Goal: Transaction & Acquisition: Purchase product/service

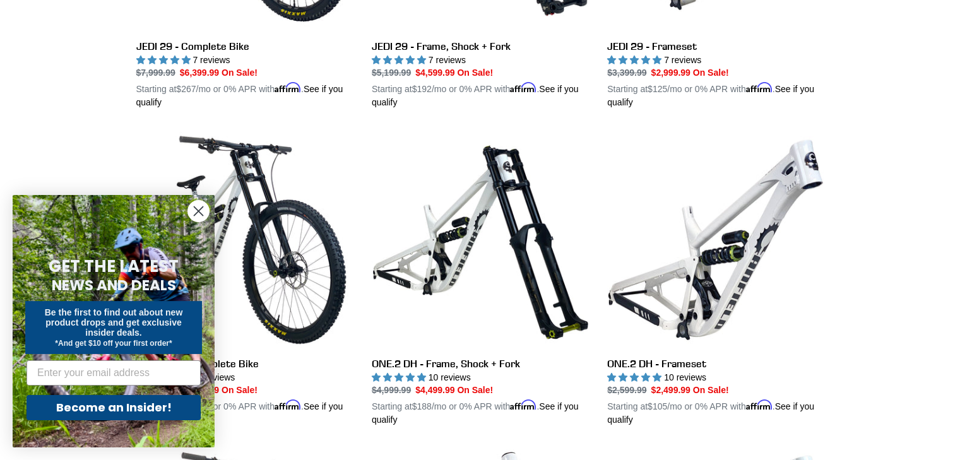
scroll to position [555, 0]
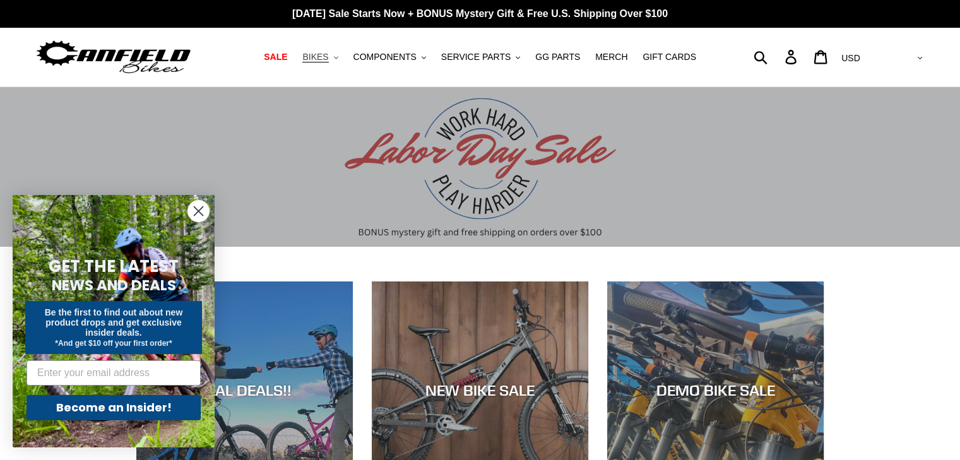
click at [328, 62] on span "BIKES" at bounding box center [315, 57] width 26 height 11
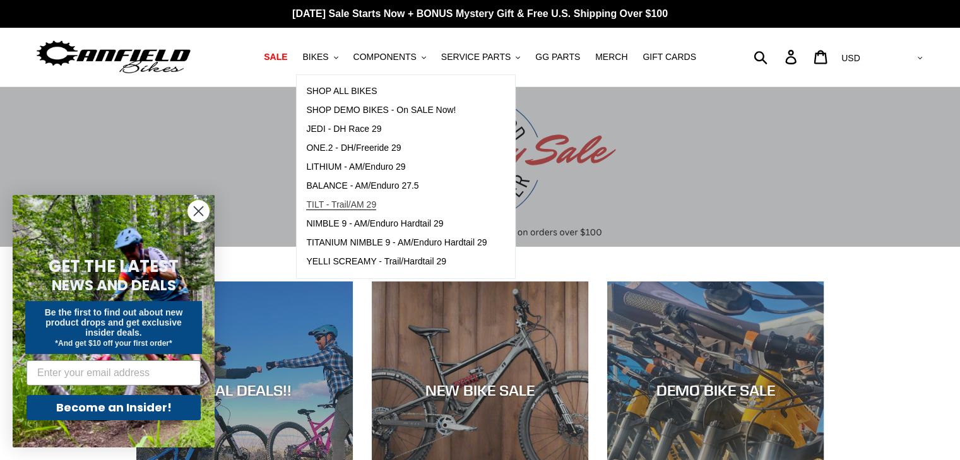
click at [358, 208] on span "TILT - Trail/AM 29" at bounding box center [341, 204] width 70 height 11
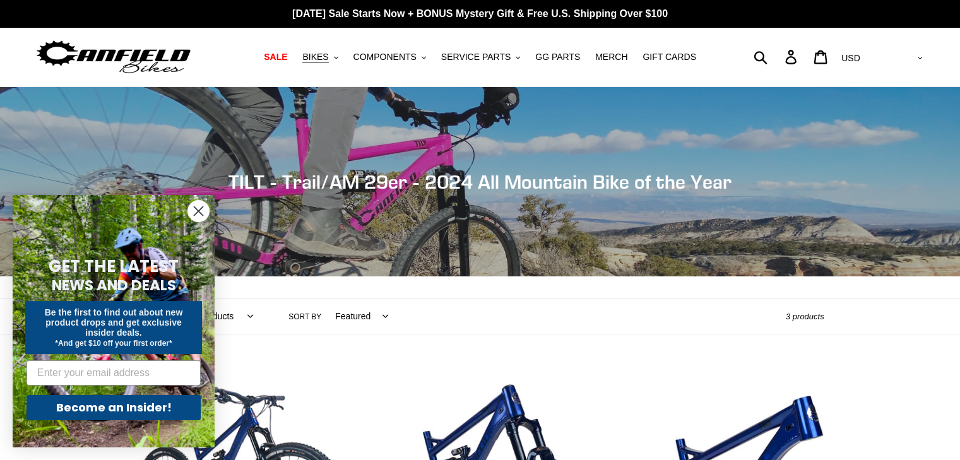
click at [201, 206] on circle "Close dialog" at bounding box center [198, 211] width 21 height 21
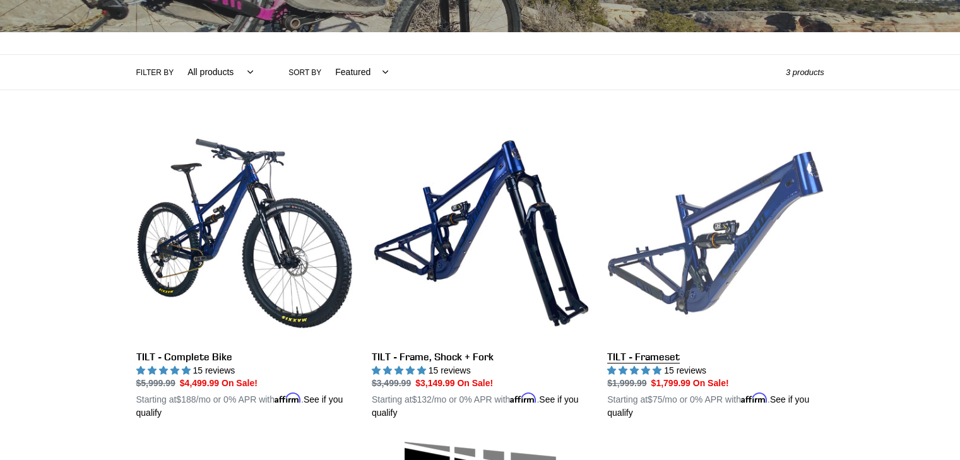
scroll to position [245, 0]
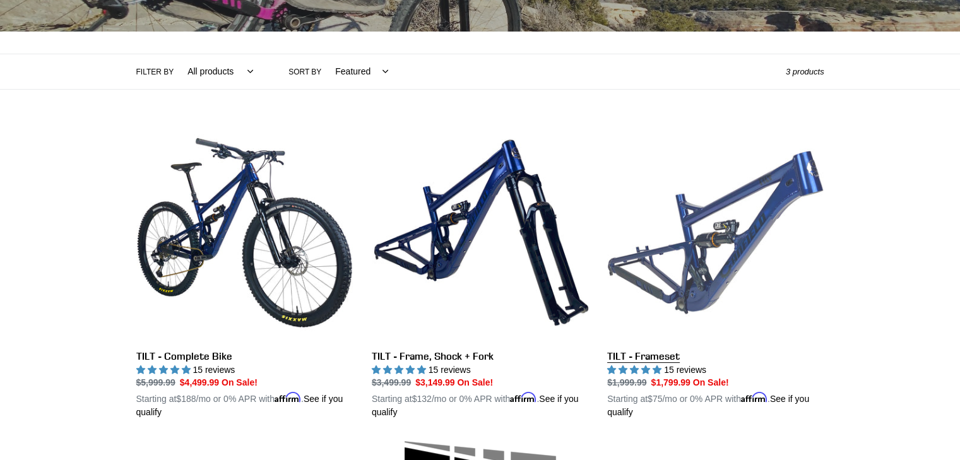
click at [750, 242] on link "TILT - Frameset" at bounding box center [715, 271] width 216 height 295
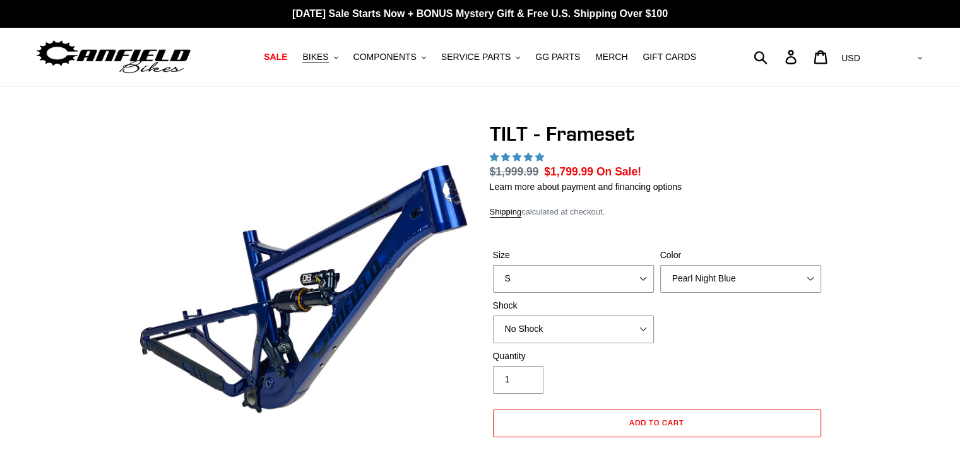
select select "highest-rating"
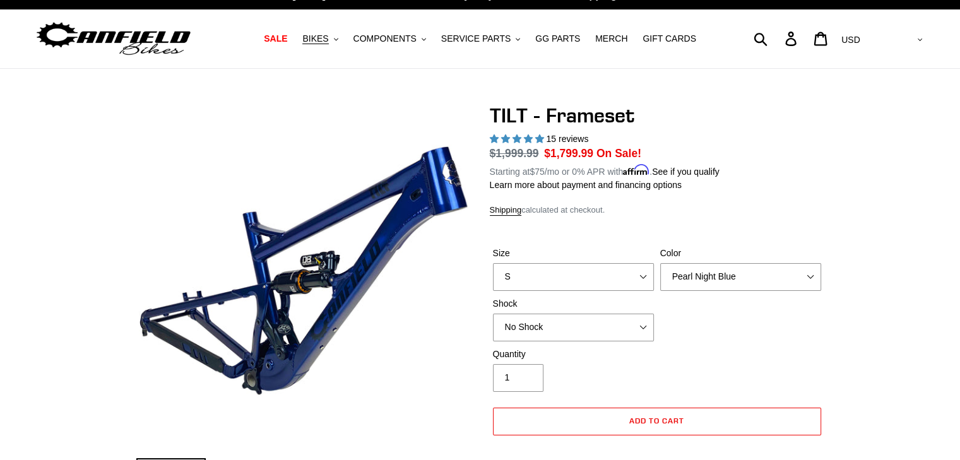
scroll to position [19, 0]
